Goal: Transaction & Acquisition: Purchase product/service

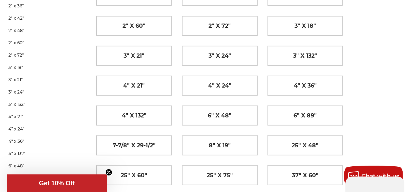
scroll to position [234, 0]
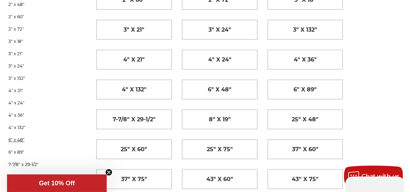
click at [13, 138] on link "6" x 48"" at bounding box center [44, 139] width 73 height 12
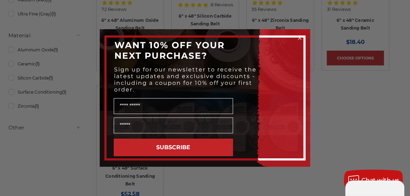
scroll to position [234, 0]
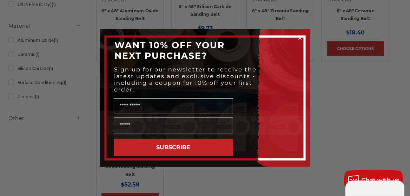
click at [299, 37] on icon "Close dialog" at bounding box center [299, 38] width 3 height 3
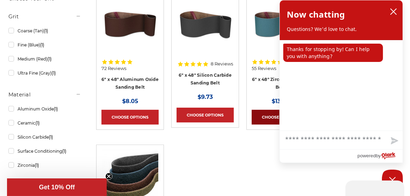
scroll to position [156, 0]
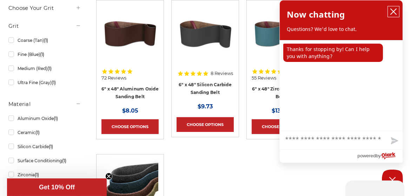
click at [393, 12] on icon "close chatbox" at bounding box center [394, 12] width 6 height 6
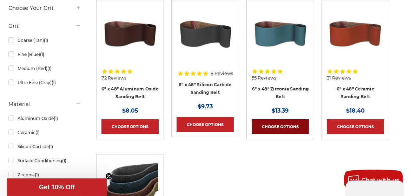
click at [263, 125] on link "Choose Options" at bounding box center [280, 126] width 57 height 15
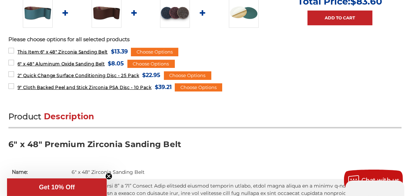
scroll to position [312, 0]
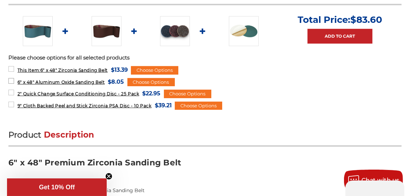
click at [12, 79] on label "6" x 48" Aluminum Oxide Sanding Belt MSRP: Was: Now: $8.05 (You save )" at bounding box center [66, 81] width 116 height 9
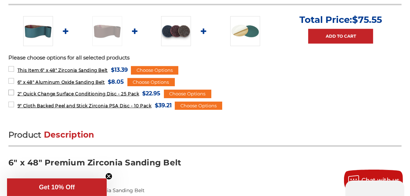
click at [12, 93] on label "2" Quick Change Surface Conditioning Disc - 25 Pack MSRP: Was: Now: $22.95 (You…" at bounding box center [84, 92] width 152 height 9
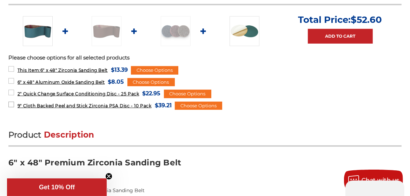
click at [9, 103] on label "9" Cloth Backed Peel and Stick Zirconia PSA Disc - 10 Pack MSRP: Was: Now: $39.…" at bounding box center [89, 104] width 163 height 9
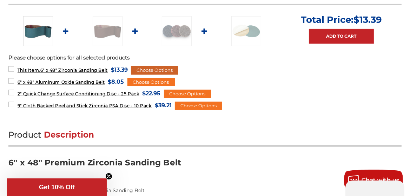
click at [160, 68] on div "Choose Options" at bounding box center [154, 70] width 47 height 8
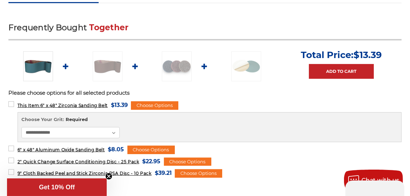
scroll to position [286, 0]
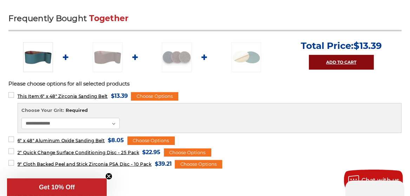
click at [323, 59] on link "Add to Cart" at bounding box center [341, 62] width 65 height 15
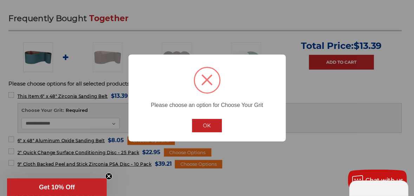
click at [210, 125] on button "OK" at bounding box center [207, 125] width 30 height 13
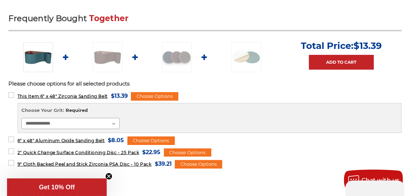
click at [79, 124] on select "**********" at bounding box center [70, 123] width 98 height 11
select select "****"
click at [21, 118] on select "**********" at bounding box center [70, 123] width 98 height 11
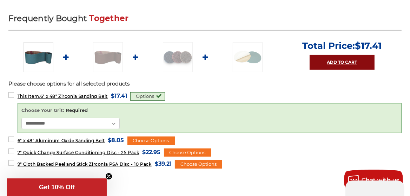
click at [329, 58] on link "Add to Cart" at bounding box center [342, 62] width 65 height 15
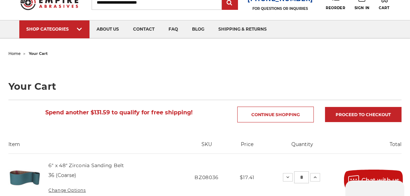
scroll to position [26, 0]
